Goal: Check status

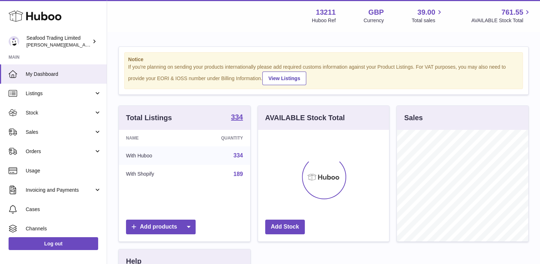
scroll to position [111, 131]
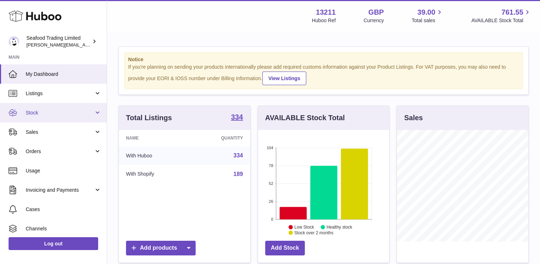
click at [54, 117] on link "Stock" at bounding box center [53, 112] width 107 height 19
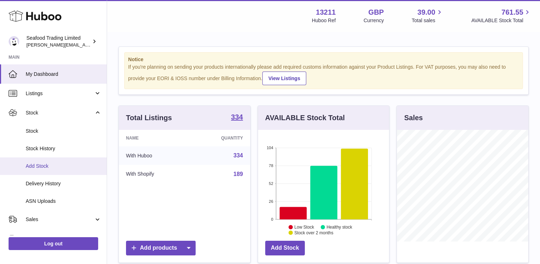
click at [46, 168] on span "Add Stock" at bounding box center [64, 165] width 76 height 7
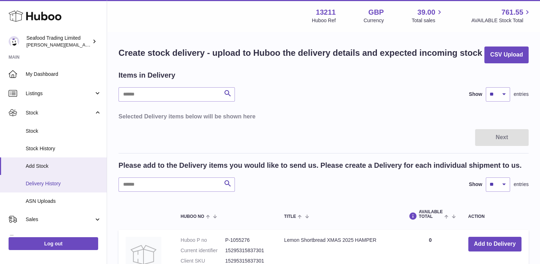
click at [50, 181] on span "Delivery History" at bounding box center [64, 183] width 76 height 7
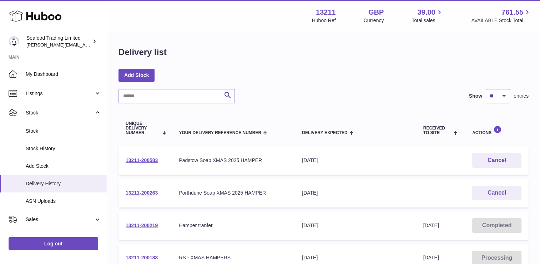
scroll to position [36, 0]
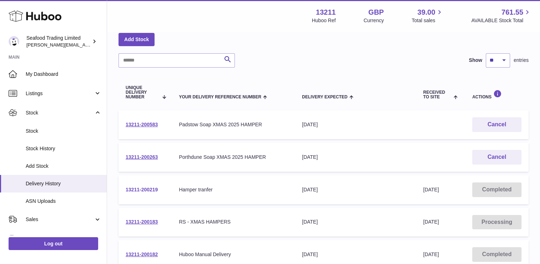
click at [147, 188] on link "13211-200219" at bounding box center [142, 189] width 32 height 6
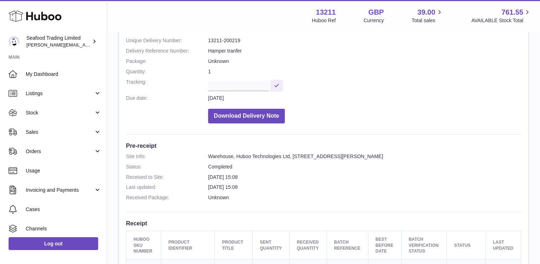
scroll to position [143, 0]
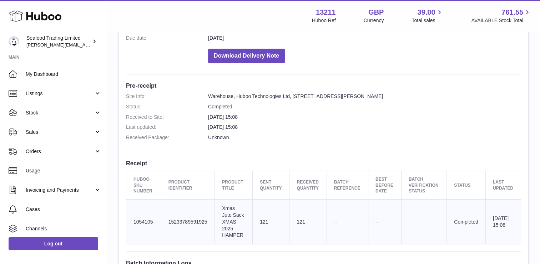
drag, startPoint x: 310, startPoint y: 182, endPoint x: 314, endPoint y: 181, distance: 4.2
